Goal: Navigation & Orientation: Find specific page/section

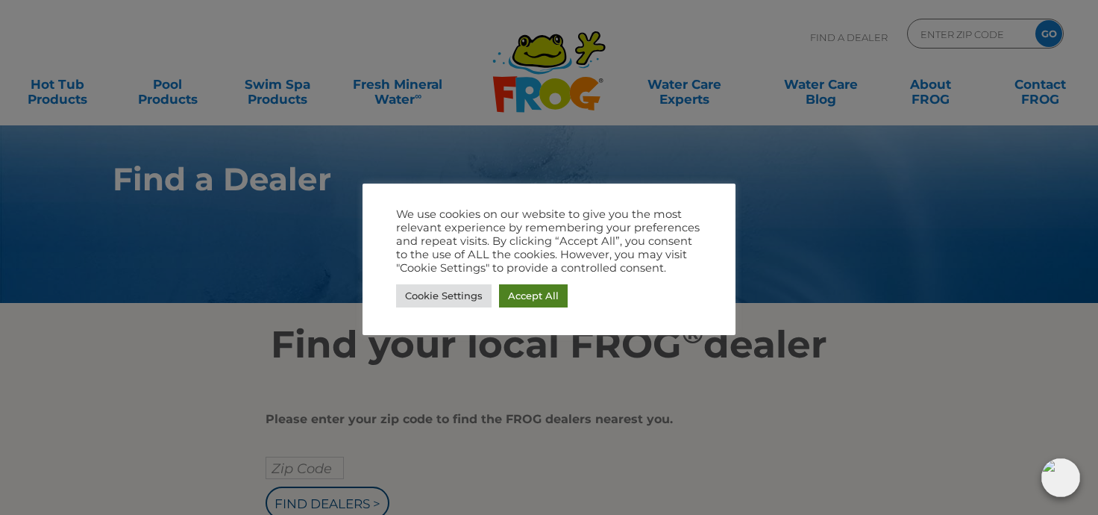
click at [544, 298] on link "Accept All" at bounding box center [533, 295] width 69 height 23
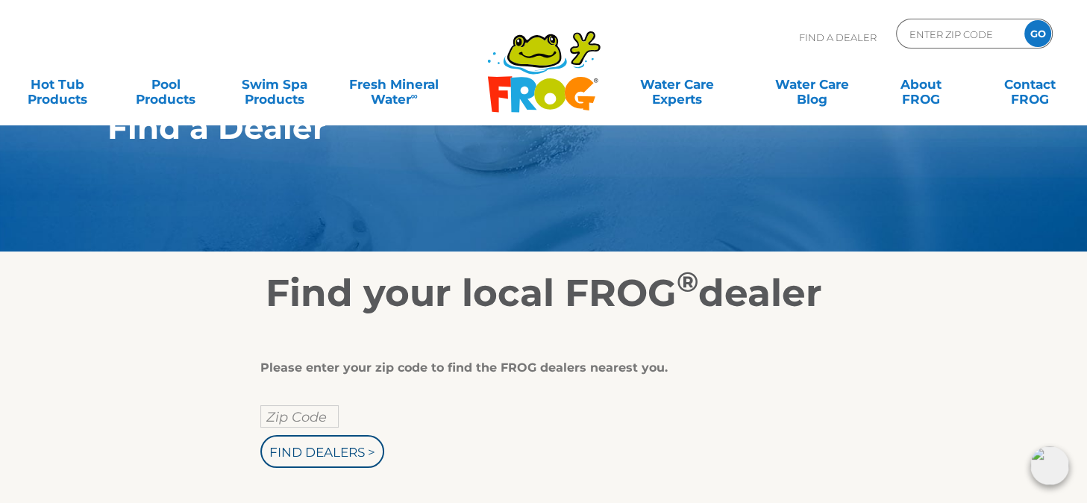
scroll to position [75, 0]
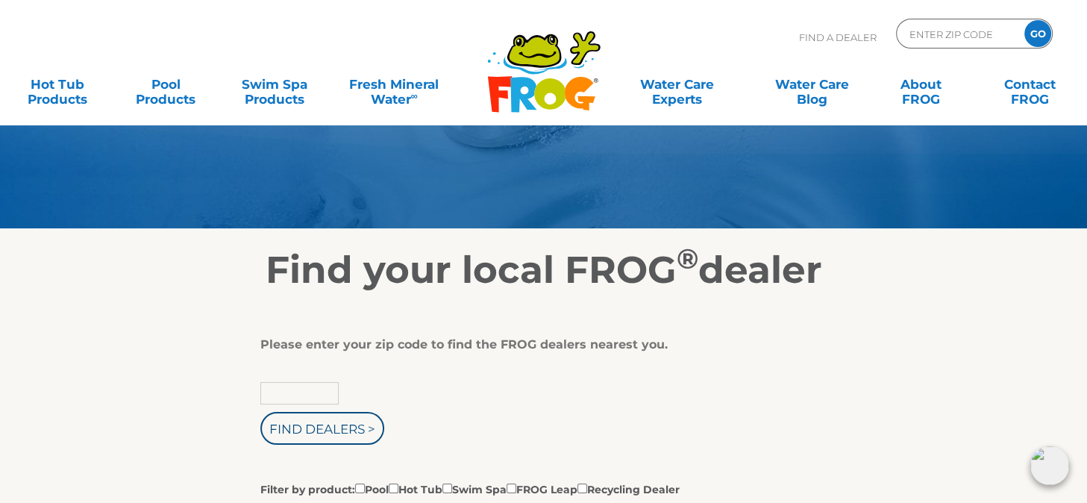
click at [289, 397] on input "text" at bounding box center [299, 393] width 78 height 22
type input "28277"
click at [260, 412] on input "Find Dealers >" at bounding box center [322, 428] width 124 height 33
